Goal: Check status: Check status

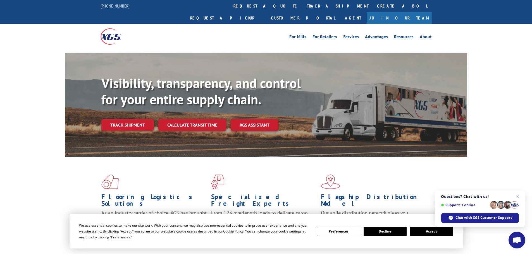
drag, startPoint x: 432, startPoint y: 233, endPoint x: 429, endPoint y: 233, distance: 3.1
click at [432, 233] on button "Accept" at bounding box center [431, 231] width 43 height 9
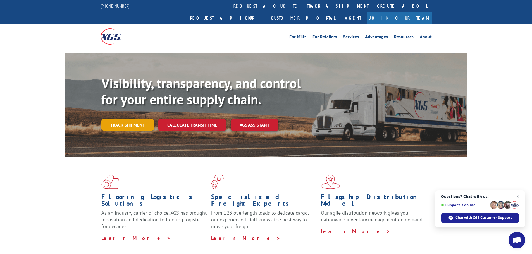
click at [119, 119] on link "Track shipment" at bounding box center [127, 125] width 52 height 12
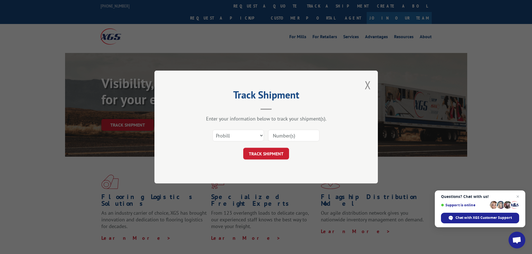
click at [290, 136] on input at bounding box center [293, 136] width 51 height 12
click at [246, 137] on select "Select category... Probill BOL PO" at bounding box center [237, 136] width 51 height 12
select select "bol"
click at [212, 130] on select "Select category... Probill BOL PO" at bounding box center [237, 136] width 51 height 12
click at [277, 136] on input at bounding box center [293, 136] width 51 height 12
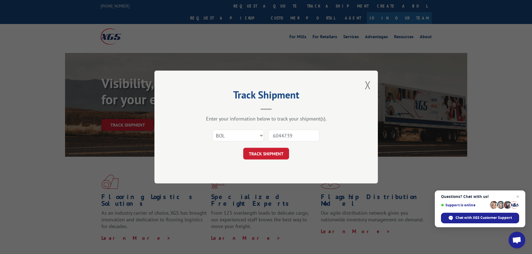
type input "6044739"
click at [243, 148] on button "TRACK SHIPMENT" at bounding box center [266, 154] width 46 height 12
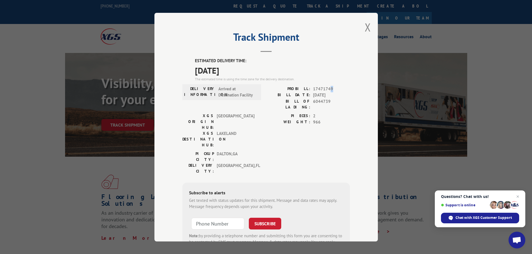
drag, startPoint x: 332, startPoint y: 89, endPoint x: 326, endPoint y: 88, distance: 5.3
click at [326, 88] on span "17471749" at bounding box center [331, 89] width 37 height 6
drag, startPoint x: 328, startPoint y: 103, endPoint x: 289, endPoint y: 88, distance: 41.9
click at [289, 88] on div "PROBILL: 17471749 BILL DATE: [DATE] BILL OF LADING: 6044739" at bounding box center [308, 98] width 84 height 24
copy div "PROBILL: 17471749 BILL DATE: [DATE] BILL OF LADING: 6044739"
